Goal: Register for event/course

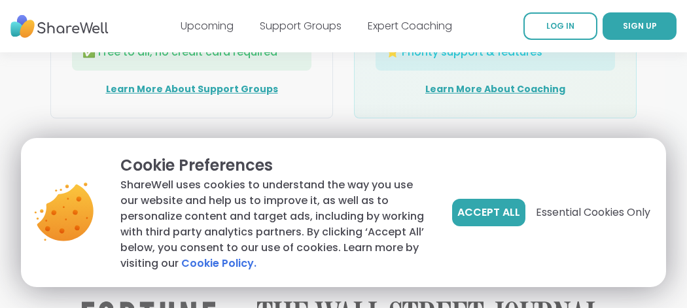
scroll to position [2002, 0]
click at [92, 26] on img at bounding box center [59, 27] width 98 height 36
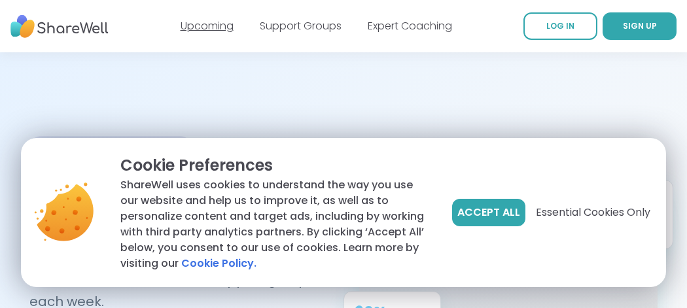
click at [205, 26] on link "Upcoming" at bounding box center [207, 25] width 53 height 15
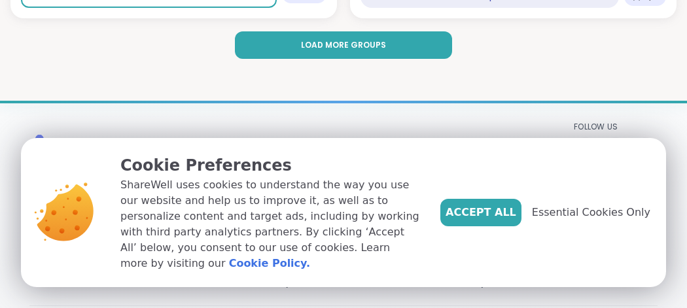
scroll to position [4134, 0]
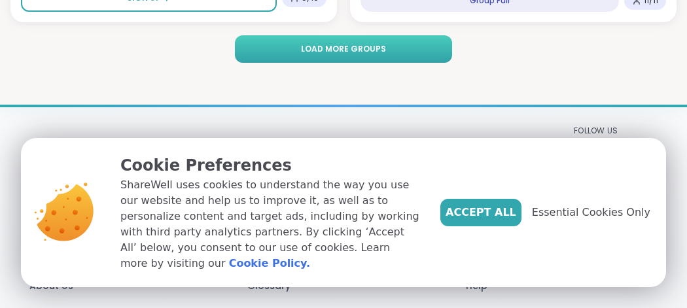
click at [321, 48] on span "Load more groups" at bounding box center [343, 49] width 85 height 12
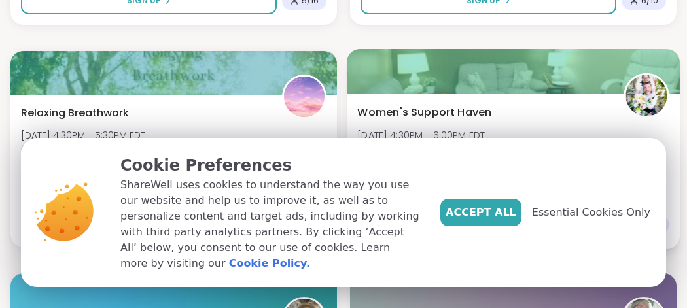
scroll to position [3686, 0]
click at [466, 117] on span "Women's Support Haven" at bounding box center [424, 113] width 134 height 16
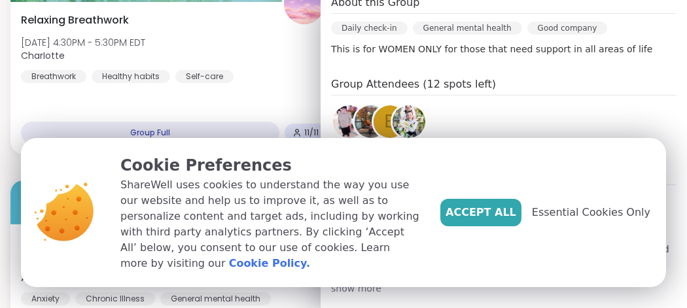
scroll to position [283, 0]
